Goal: Information Seeking & Learning: Understand process/instructions

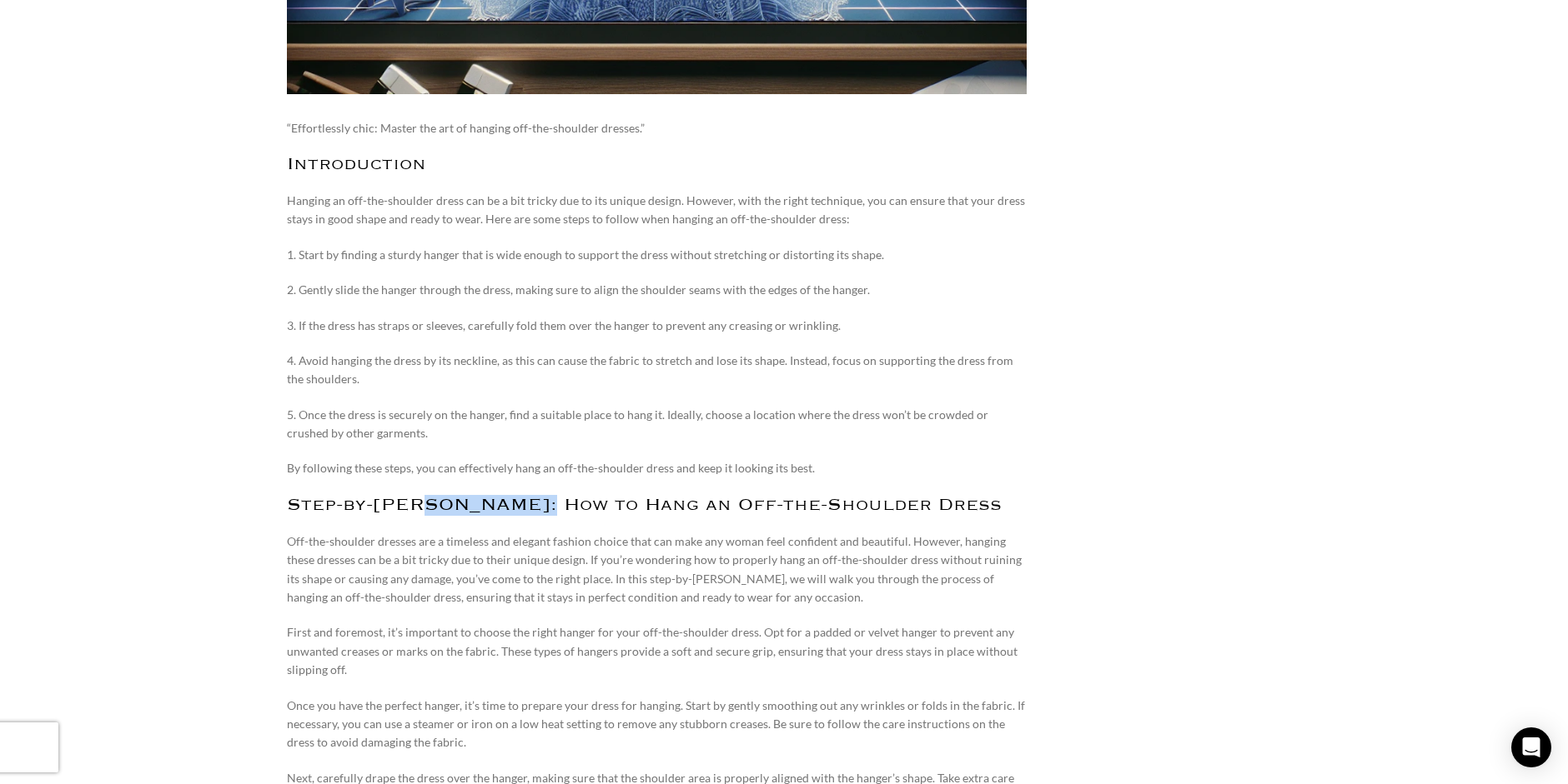
drag, startPoint x: 424, startPoint y: 500, endPoint x: 578, endPoint y: 522, distance: 155.6
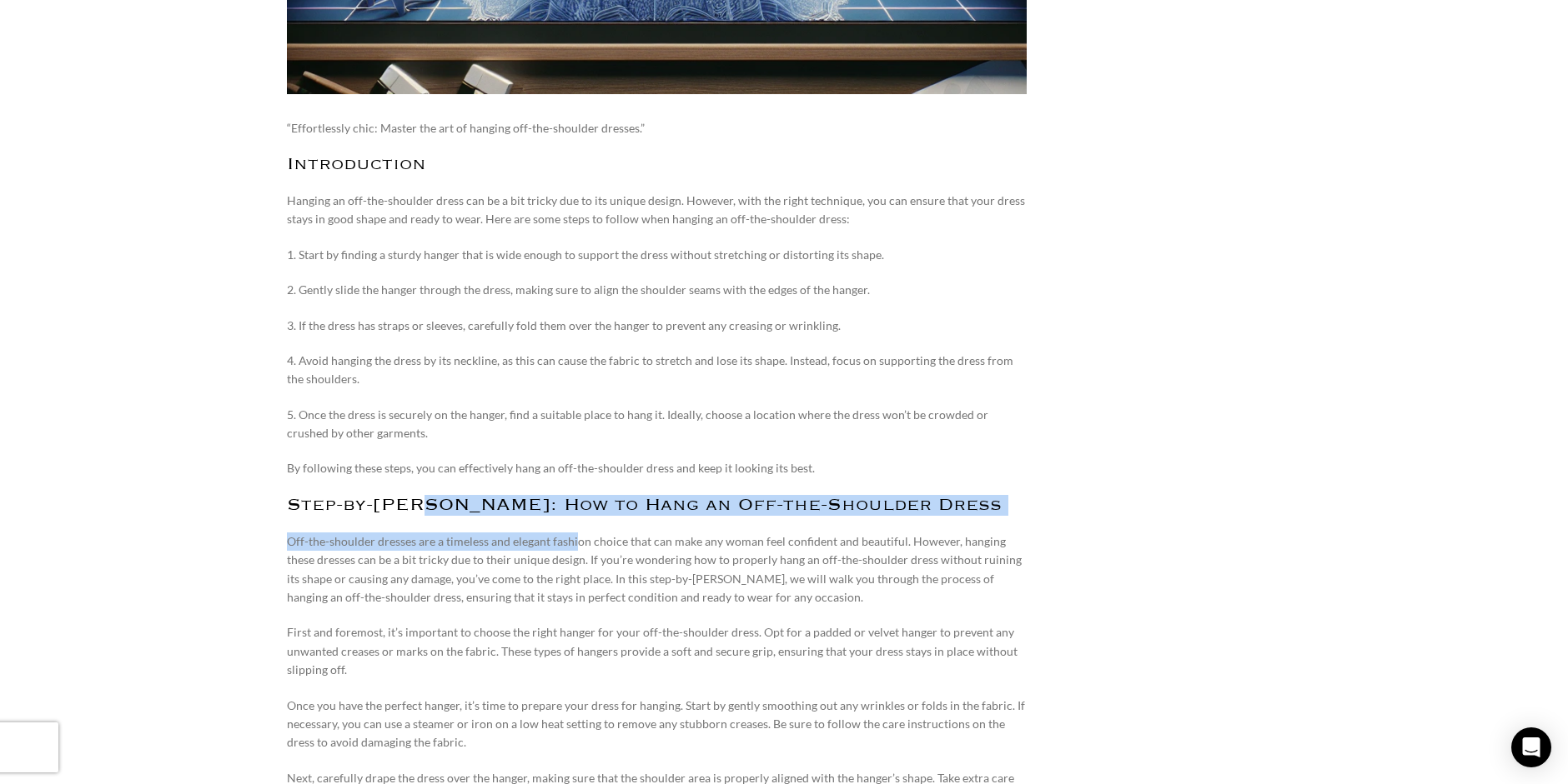
scroll to position [1333, 0]
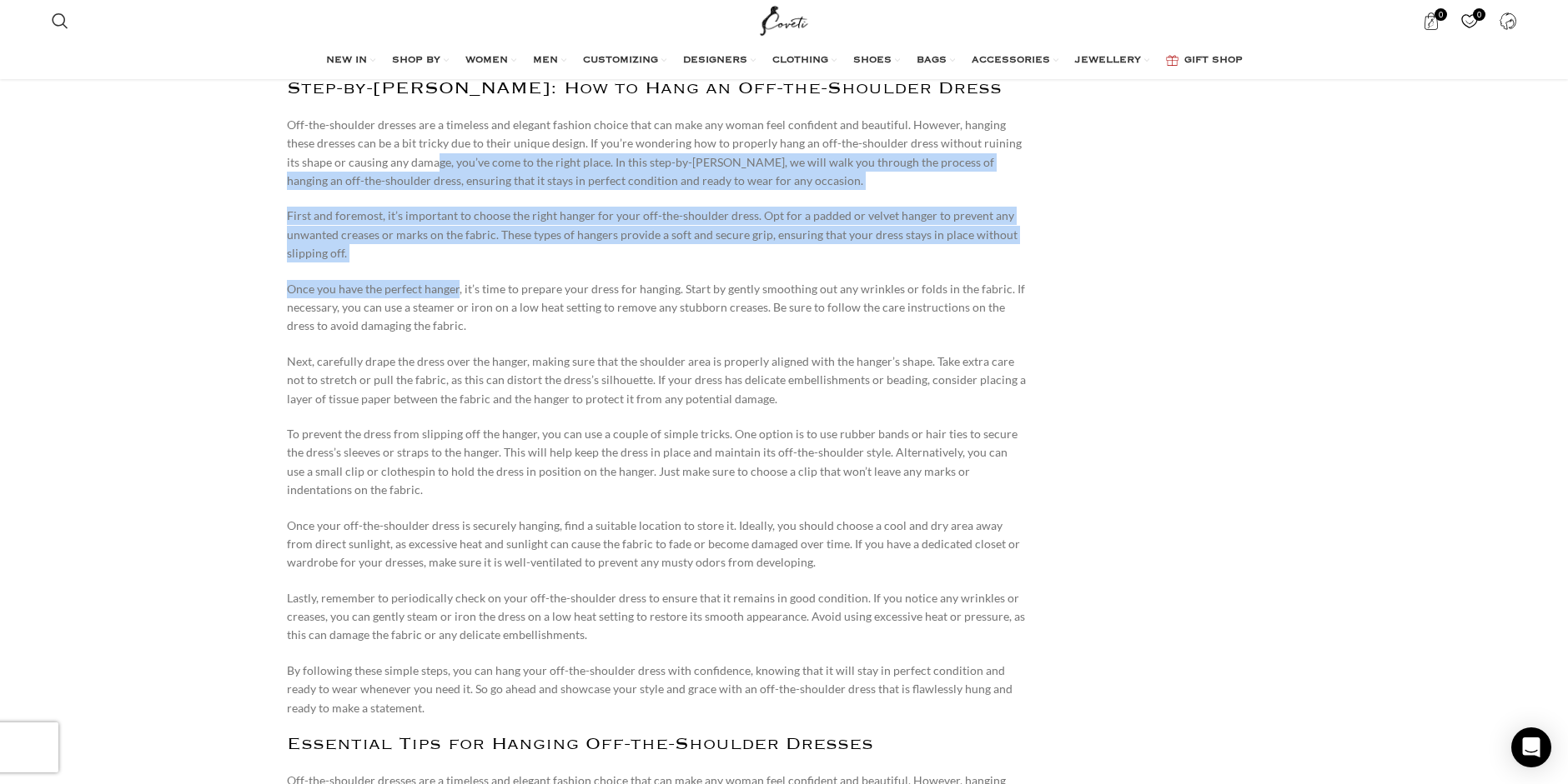
drag, startPoint x: 391, startPoint y: 167, endPoint x: 458, endPoint y: 281, distance: 132.2
click at [456, 281] on p "Once you have the perfect hanger, it’s time to prepare your dress for hanging. …" at bounding box center [656, 307] width 739 height 56
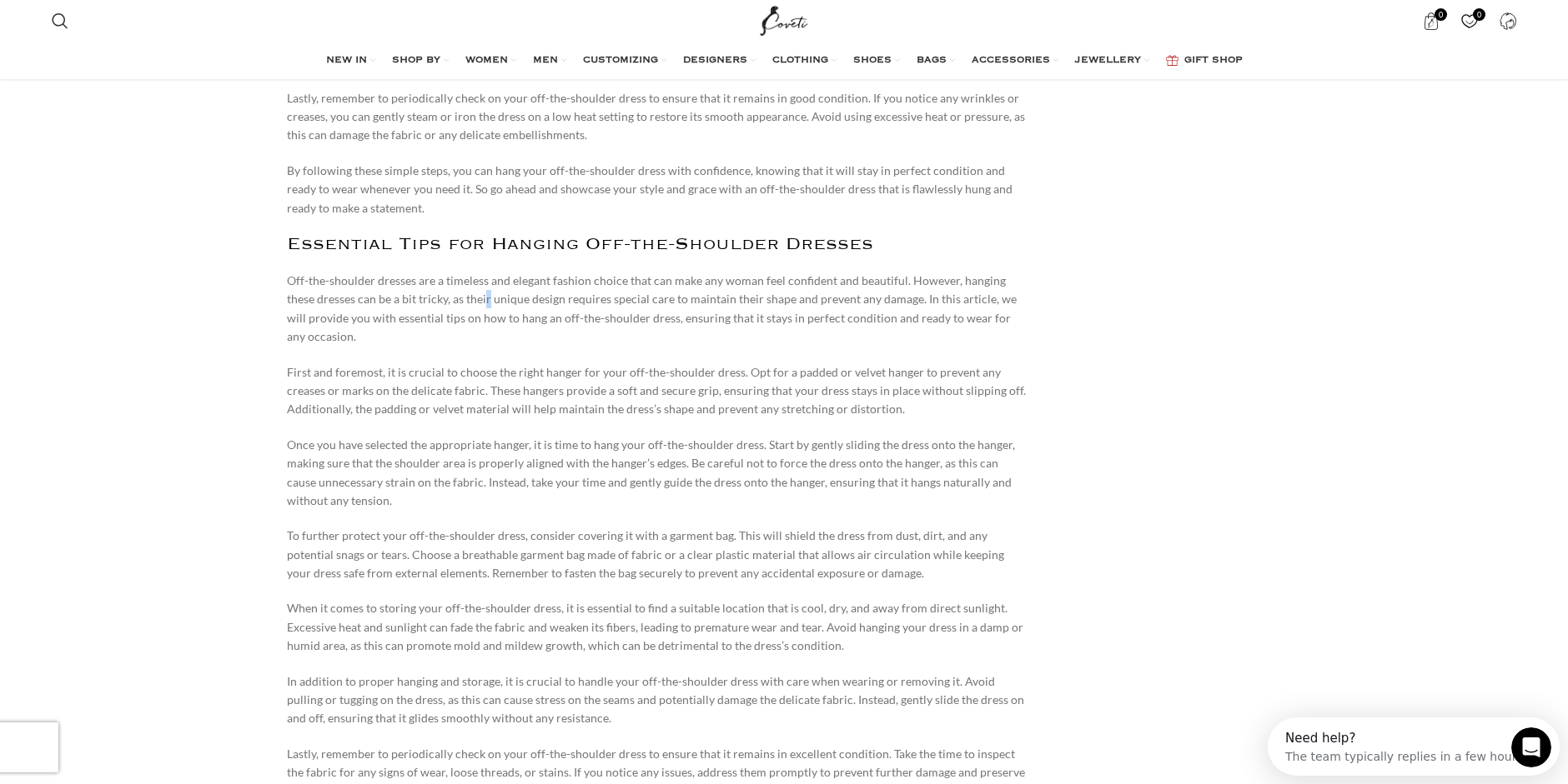
scroll to position [0, 0]
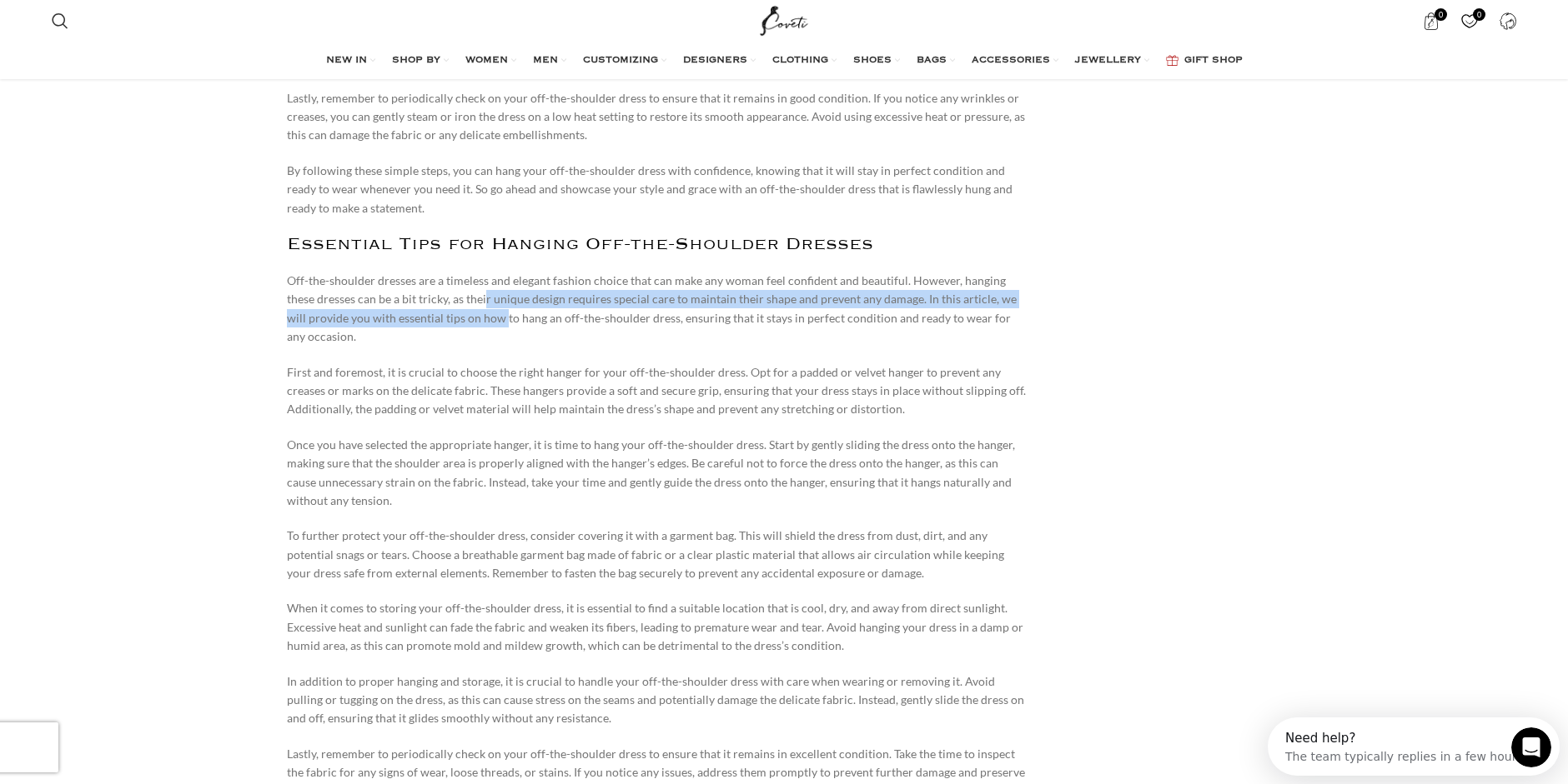
drag, startPoint x: 453, startPoint y: 296, endPoint x: 482, endPoint y: 319, distance: 37.0
click at [482, 319] on p "Off-the-shoulder dresses are a timeless and elegant fashion choice that can mak…" at bounding box center [656, 309] width 739 height 75
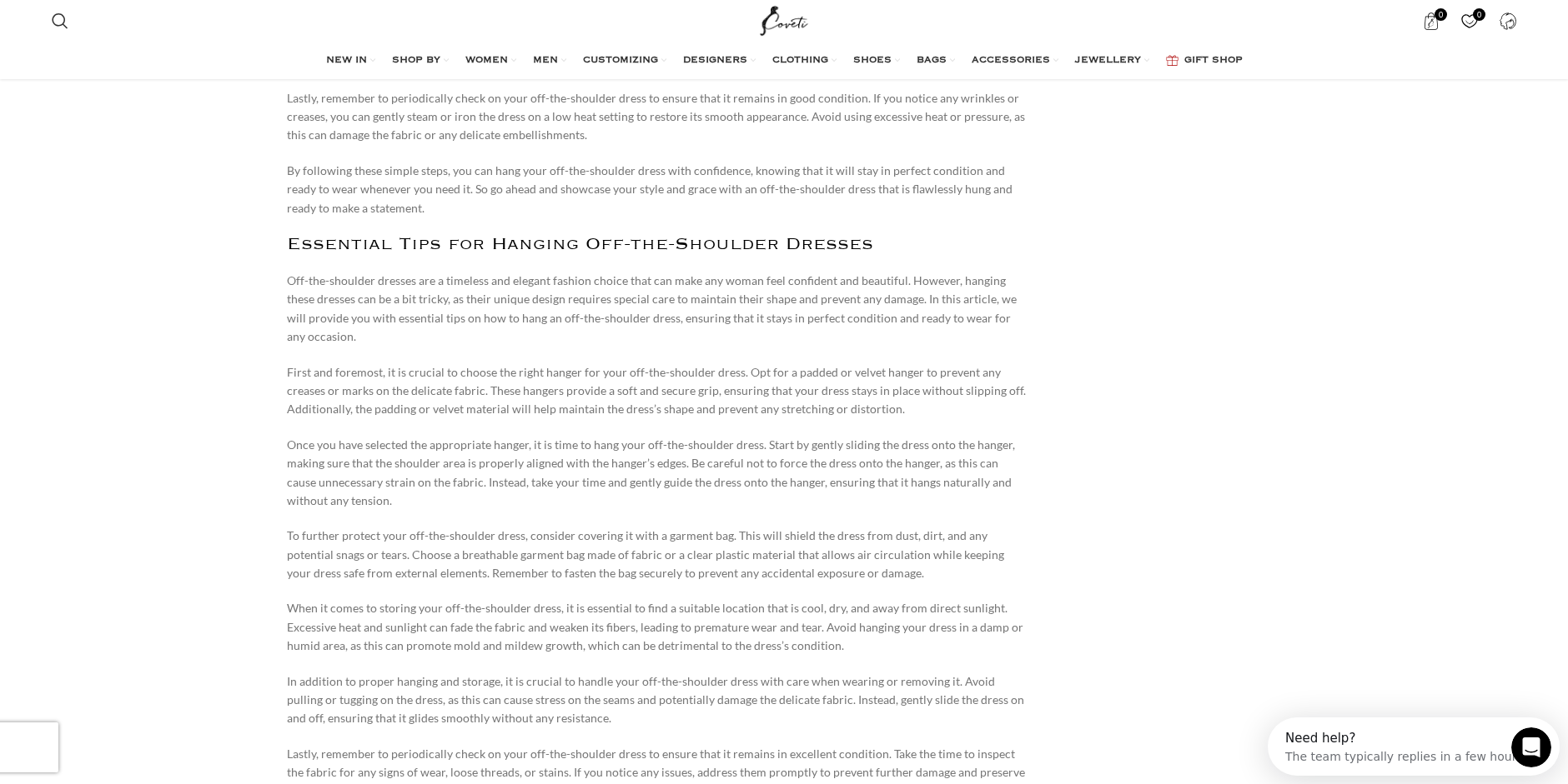
scroll to position [1917, 0]
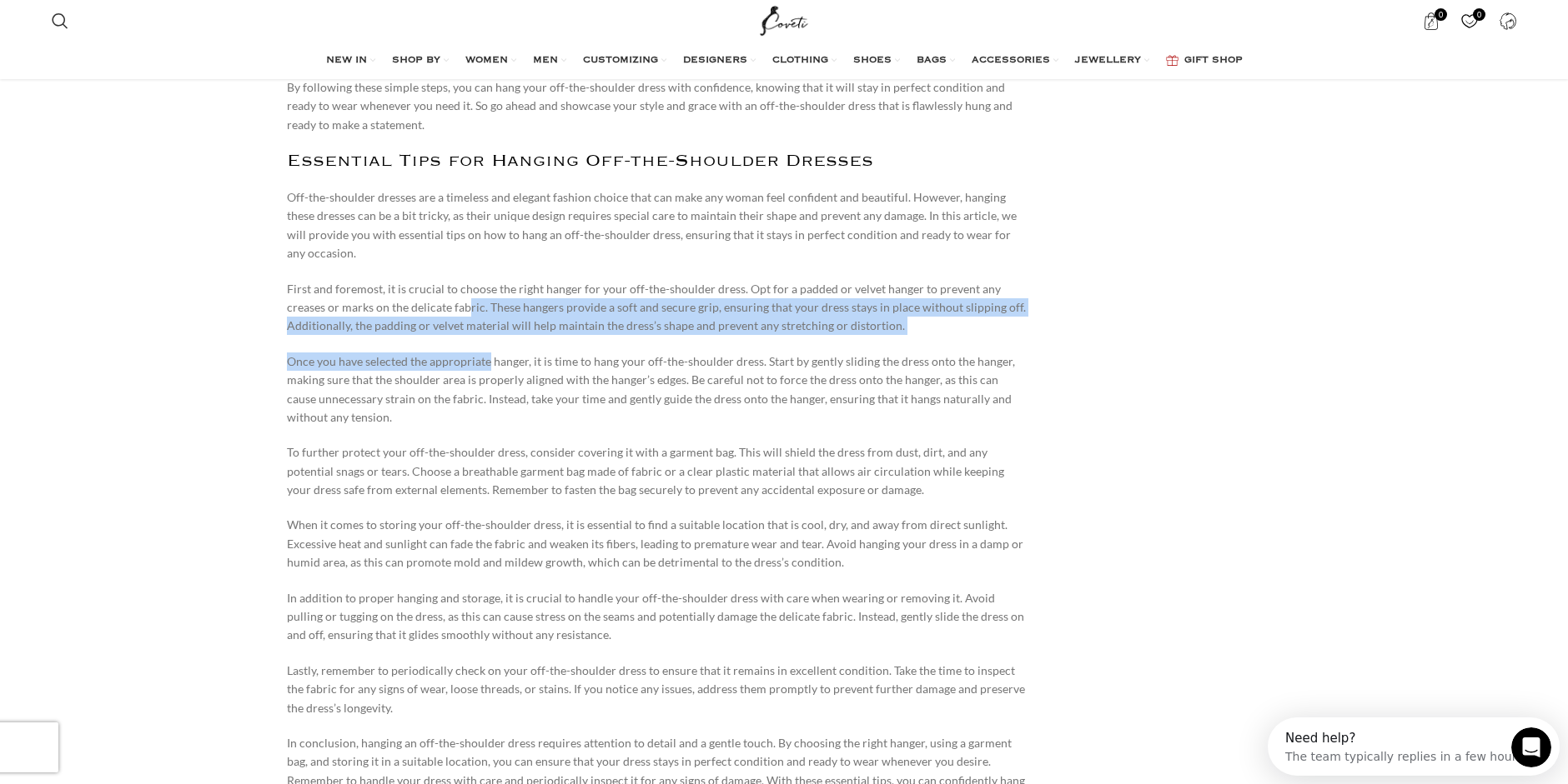
drag, startPoint x: 467, startPoint y: 313, endPoint x: 487, endPoint y: 339, distance: 32.8
